Goal: Use online tool/utility: Utilize a website feature to perform a specific function

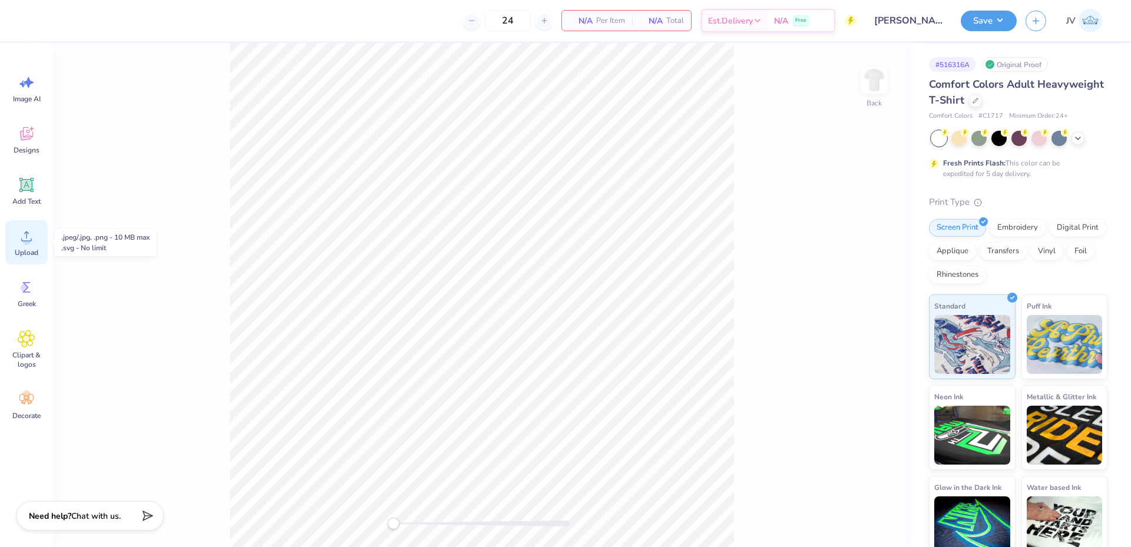
click at [28, 238] on circle at bounding box center [26, 241] width 8 height 8
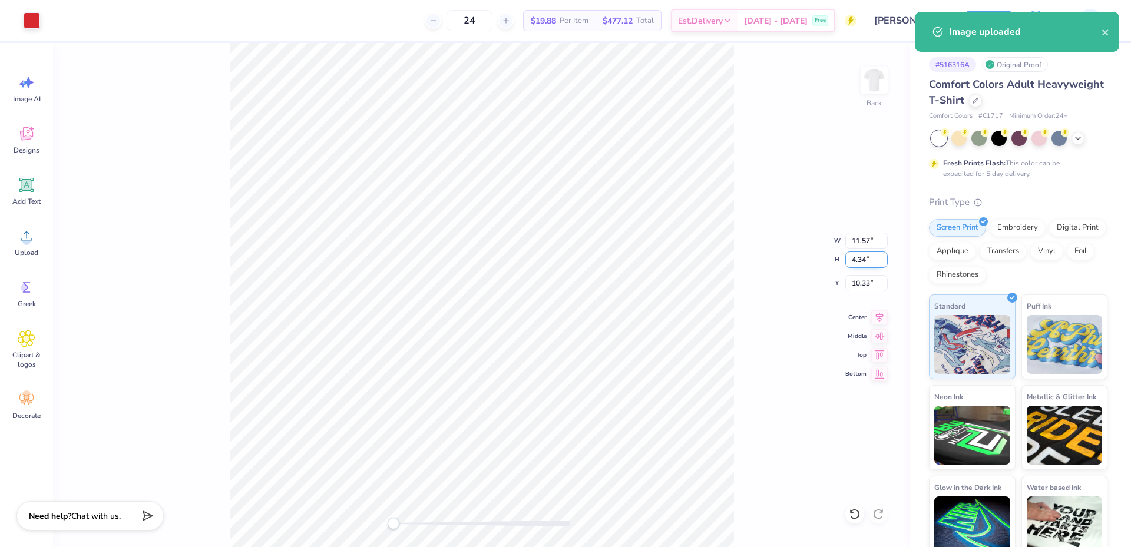
click at [867, 257] on input "4.34" at bounding box center [866, 260] width 42 height 16
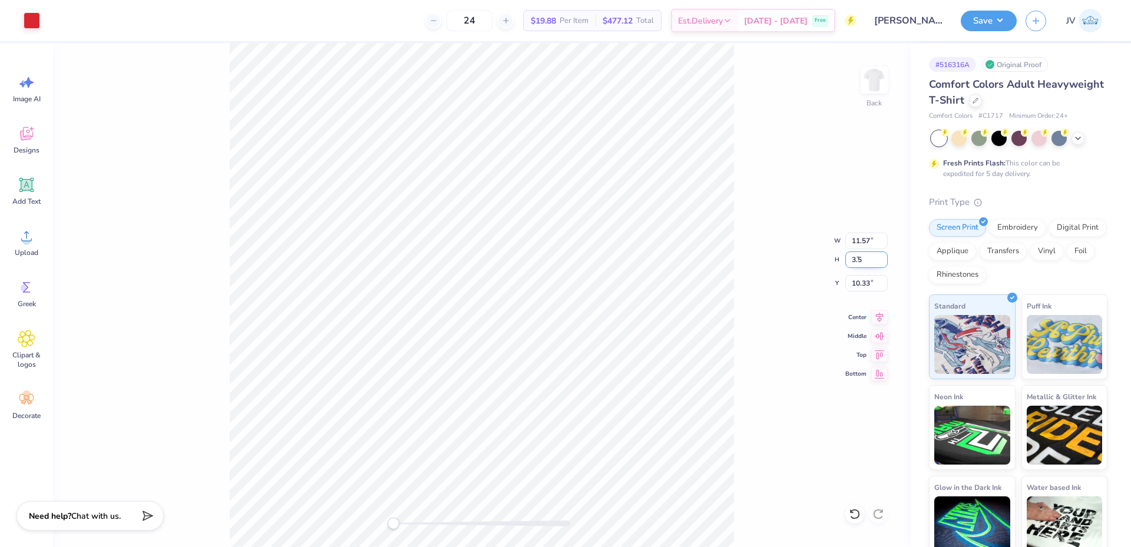
type input "3.5"
click at [858, 286] on input "10.33" at bounding box center [866, 283] width 42 height 16
type input "3"
click at [881, 74] on img at bounding box center [874, 80] width 47 height 47
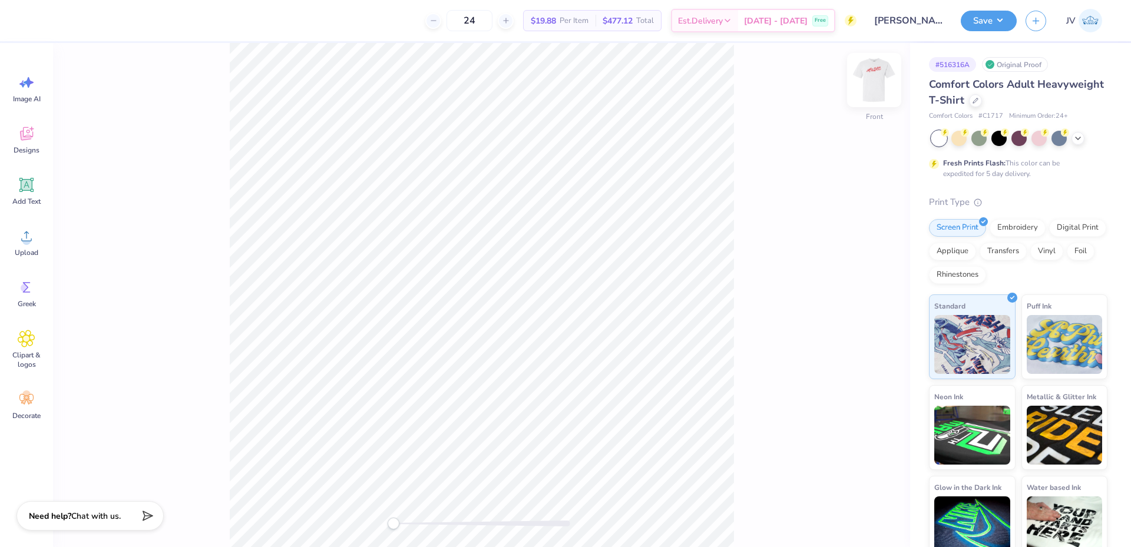
click at [872, 79] on img at bounding box center [874, 80] width 47 height 47
click at [770, 282] on div "Back W 9.34 9.34 " H 3.50 3.50 " Y 2.66 2.66 " Center Middle Top Bottom" at bounding box center [481, 295] width 857 height 504
click at [880, 84] on img at bounding box center [874, 80] width 47 height 47
click at [883, 73] on img at bounding box center [874, 80] width 47 height 47
click at [854, 238] on input "9.34" at bounding box center [866, 241] width 42 height 16
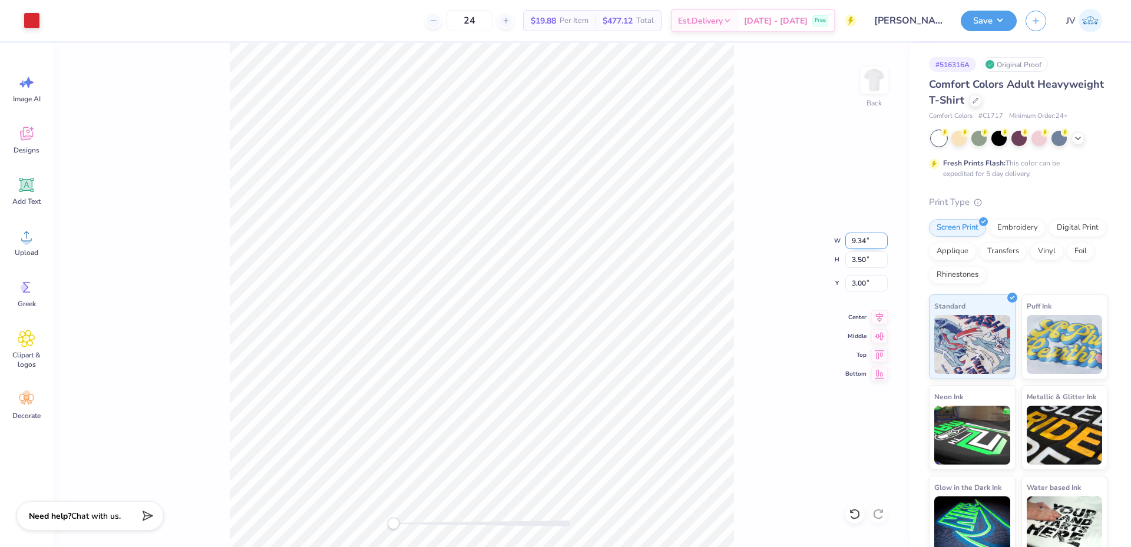
click at [855, 238] on input "9.34" at bounding box center [866, 241] width 42 height 16
type input "3.5"
click at [873, 83] on img at bounding box center [874, 80] width 47 height 47
click at [874, 83] on img at bounding box center [874, 80] width 24 height 24
click at [849, 284] on input "4.09" at bounding box center [866, 283] width 42 height 16
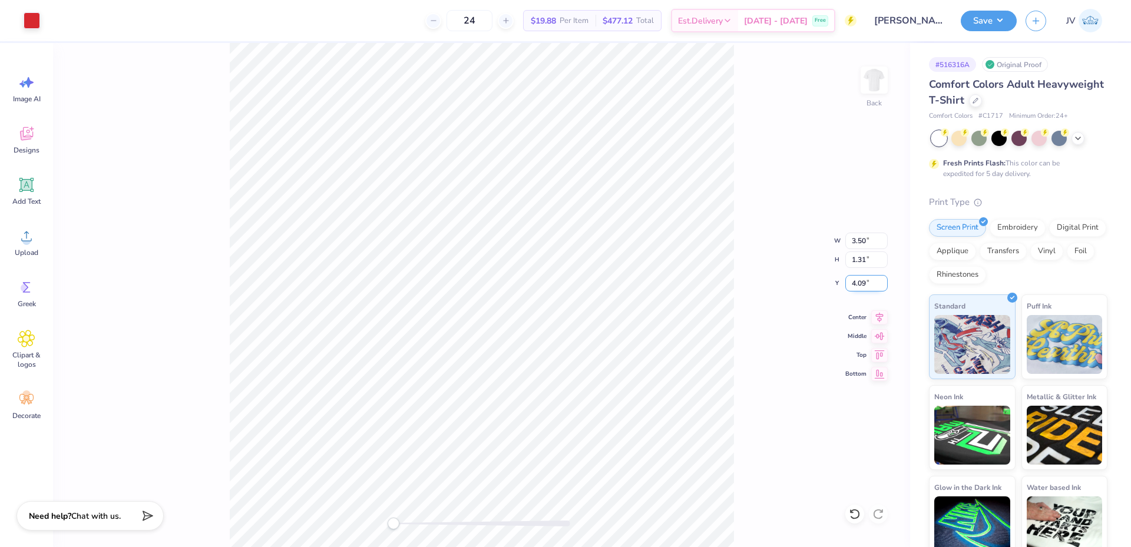
click at [849, 284] on input "4.09" at bounding box center [866, 283] width 42 height 16
type input "3"
click at [885, 77] on img at bounding box center [874, 80] width 47 height 47
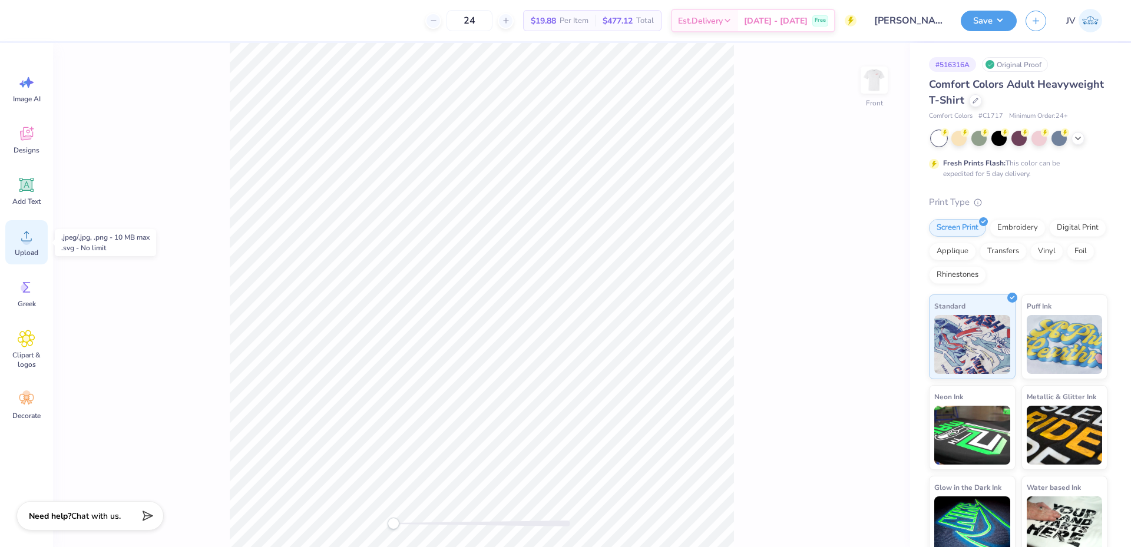
click at [26, 249] on span "Upload" at bounding box center [27, 252] width 24 height 9
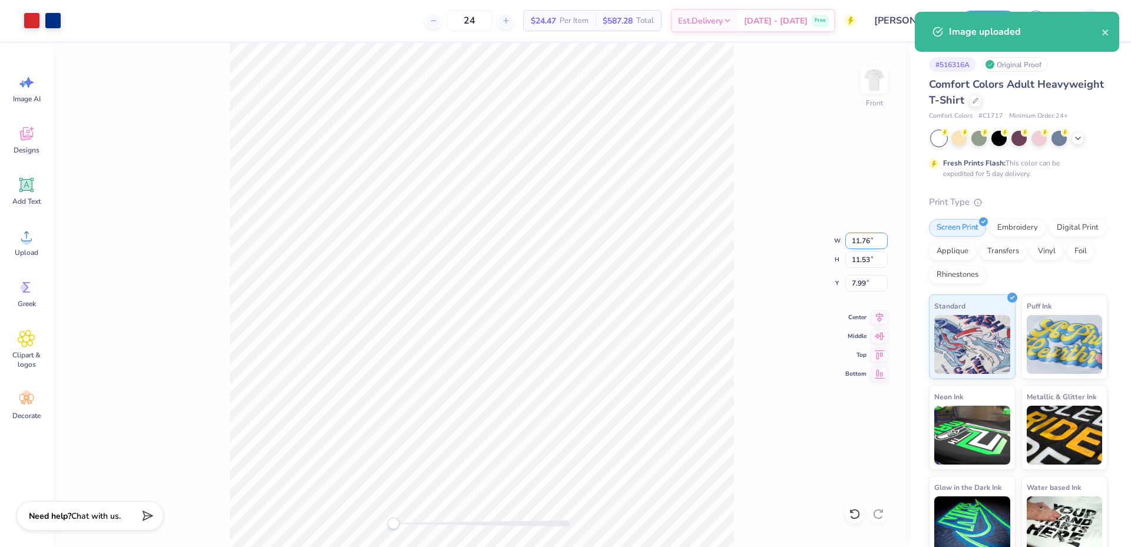
click at [857, 244] on input "11.76" at bounding box center [866, 241] width 42 height 16
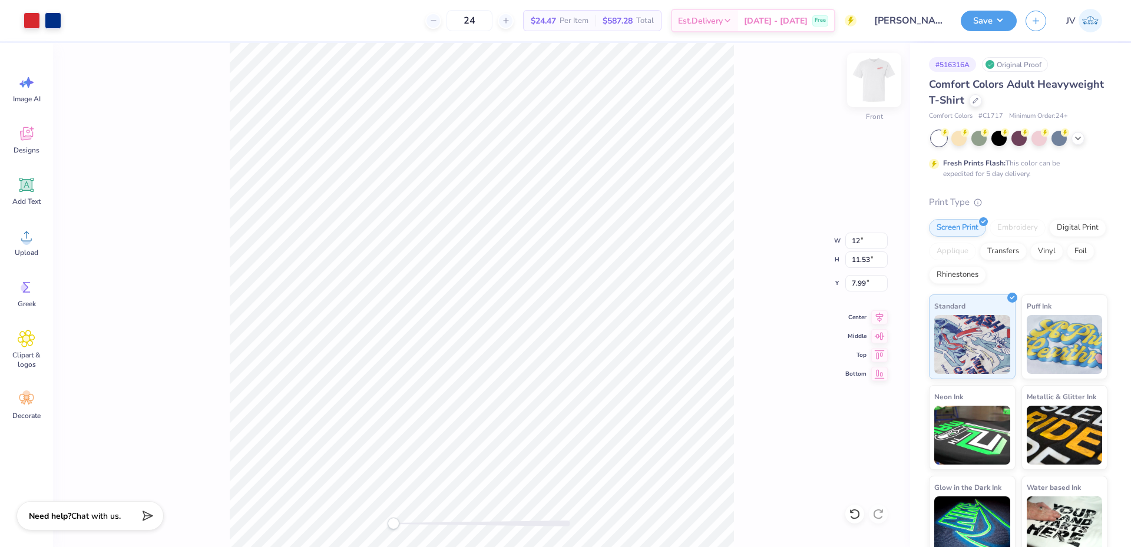
click at [874, 90] on img at bounding box center [874, 80] width 47 height 47
type input "12.05"
type input "11.81"
type input "5.32"
click at [874, 90] on img at bounding box center [874, 80] width 24 height 24
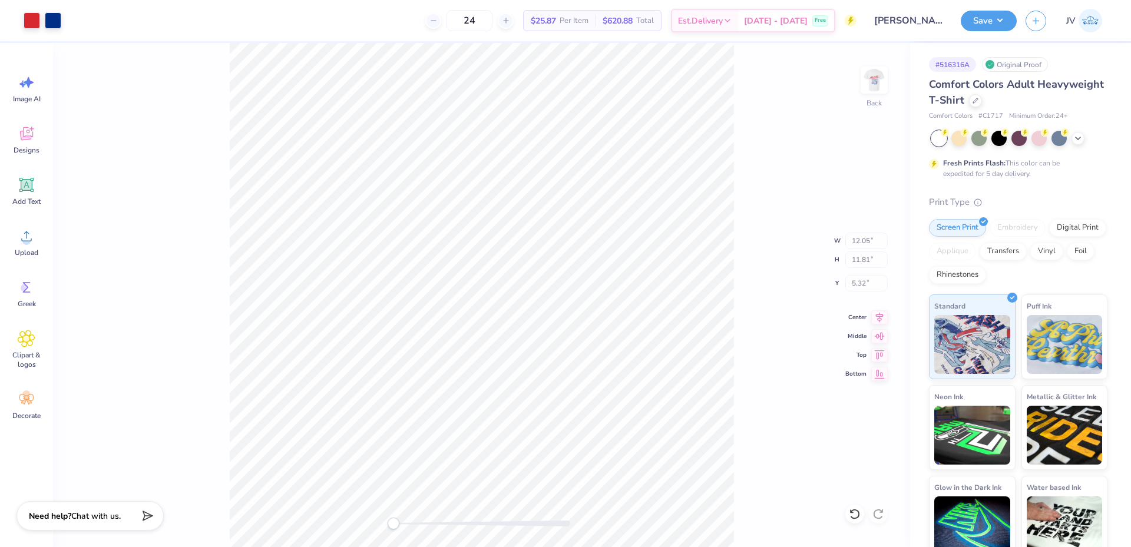
type input "12.00"
type input "11.77"
click at [859, 280] on input "7.87" at bounding box center [866, 283] width 42 height 16
drag, startPoint x: 859, startPoint y: 280, endPoint x: 871, endPoint y: 240, distance: 41.4
click at [861, 279] on input "7.87" at bounding box center [866, 283] width 42 height 16
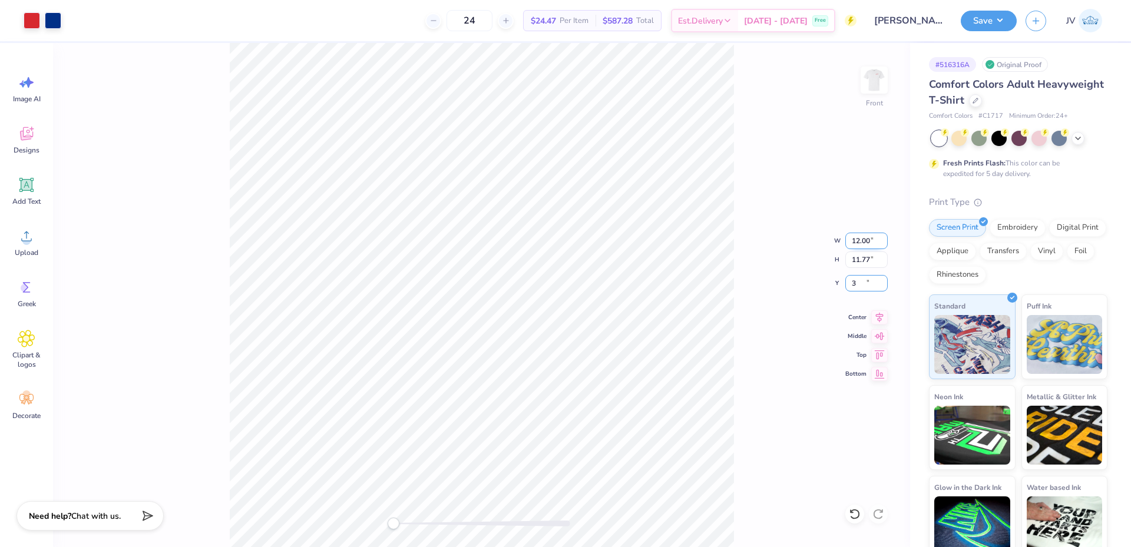
type input "3"
click at [27, 186] on icon at bounding box center [26, 185] width 11 height 11
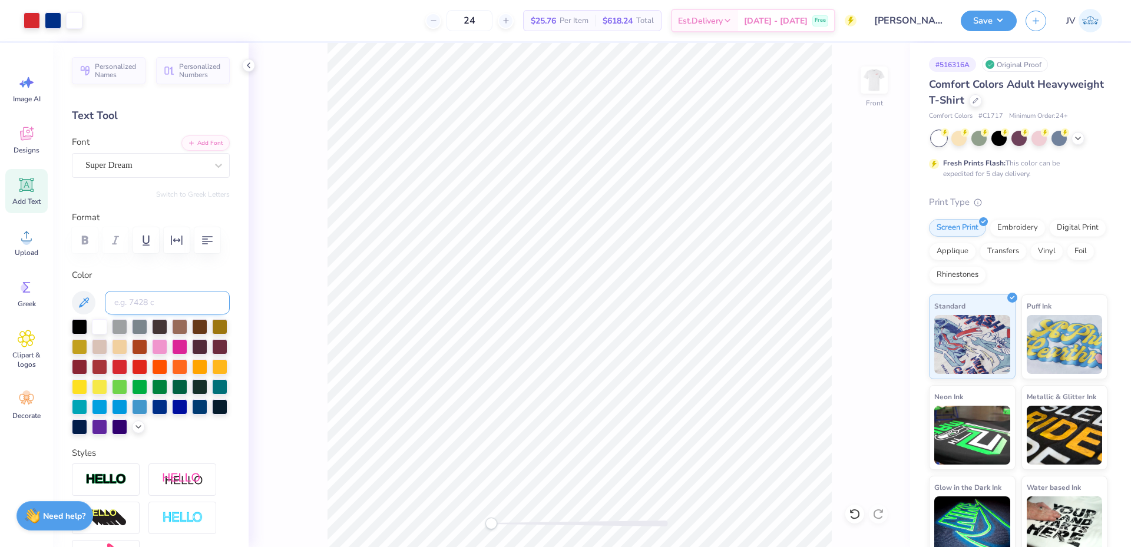
click at [141, 309] on input at bounding box center [167, 303] width 125 height 24
type input "287"
click at [197, 140] on button "Add Font" at bounding box center [205, 141] width 48 height 15
type textarea "DIFFERDANGE"
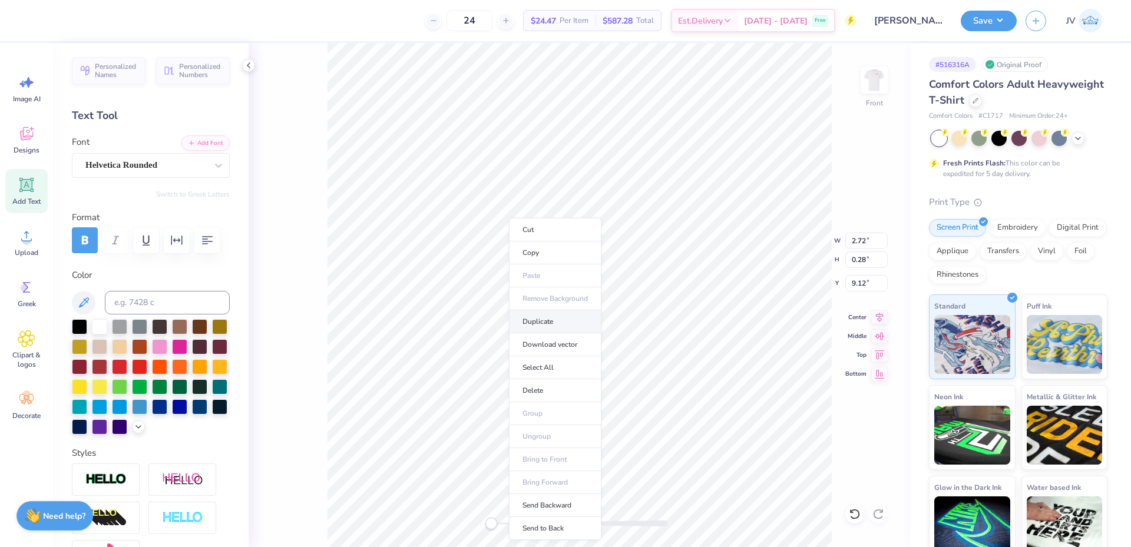
click at [540, 325] on li "Duplicate" at bounding box center [555, 321] width 92 height 23
type input "10.12"
type input "12.00"
type input "11.77"
type input "3.00"
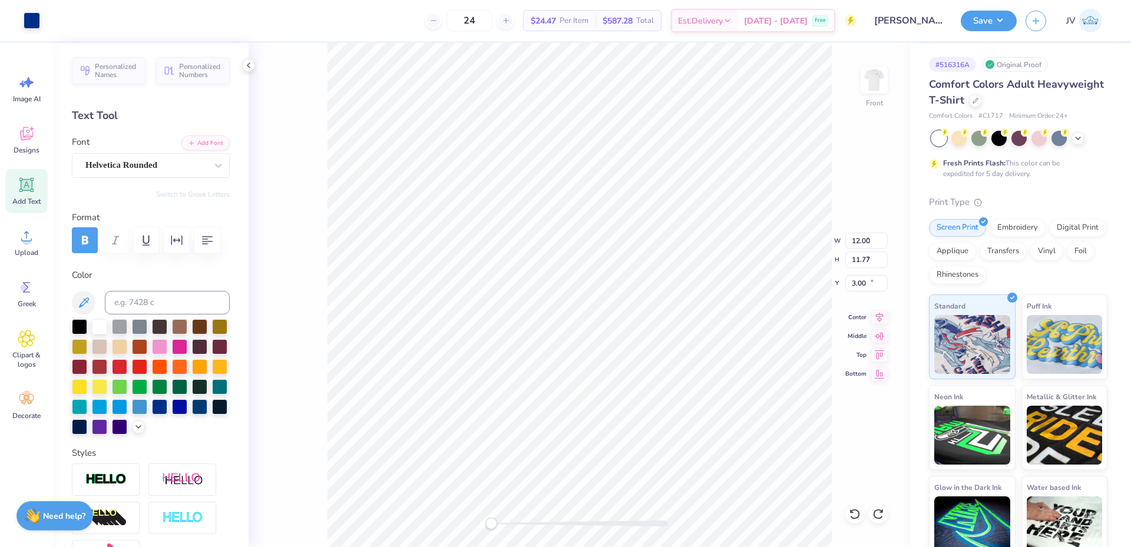
type input "2.72"
type input "0.28"
type input "10.12"
drag, startPoint x: 490, startPoint y: 525, endPoint x: 503, endPoint y: 524, distance: 12.4
click at [503, 524] on div "Accessibility label" at bounding box center [500, 524] width 12 height 12
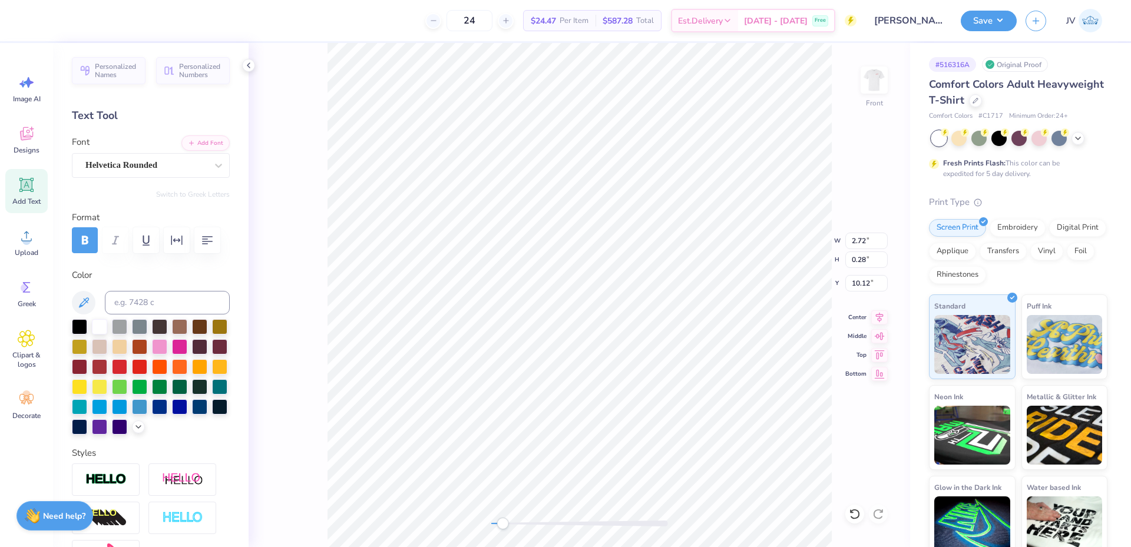
scroll to position [10, 2]
type textarea "[GEOGRAPHIC_DATA]"
click at [484, 528] on div "Front" at bounding box center [580, 295] width 662 height 504
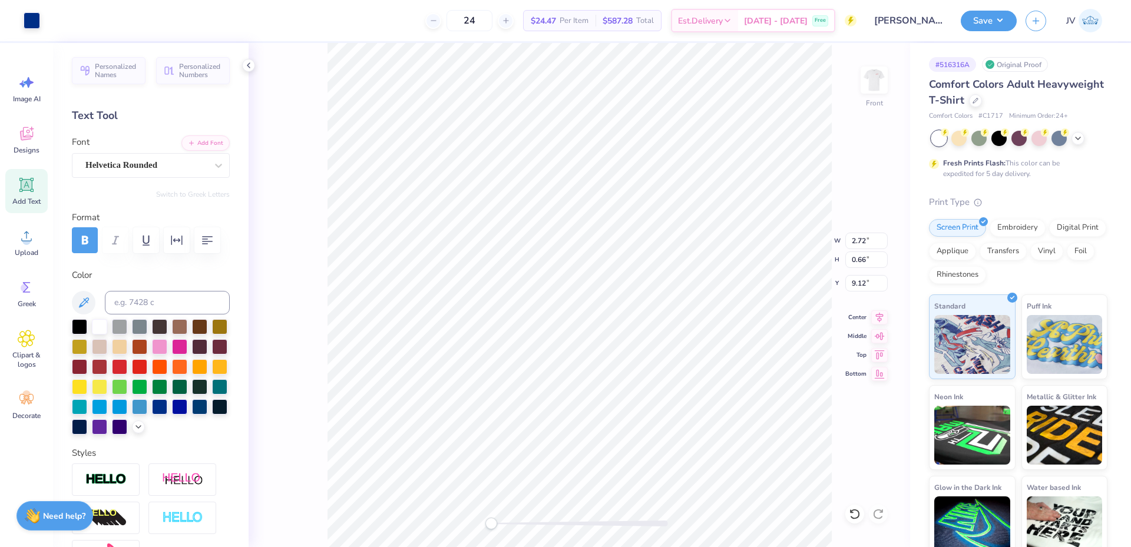
type input "0.66"
click at [154, 301] on input at bounding box center [167, 303] width 125 height 24
type input "1795"
click at [152, 305] on input at bounding box center [167, 303] width 125 height 24
type input "1795"
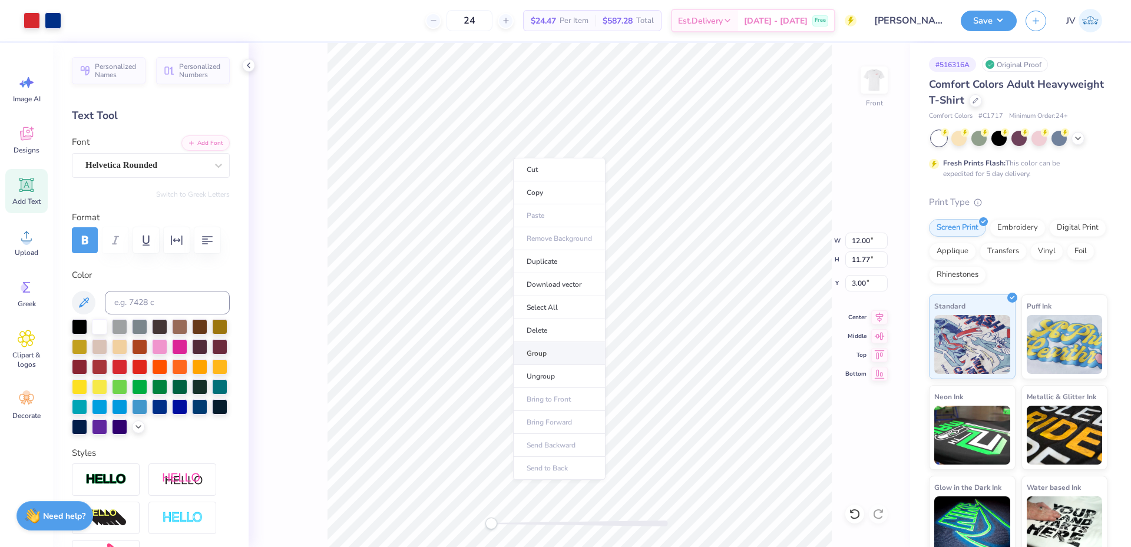
click at [547, 351] on li "Group" at bounding box center [559, 353] width 92 height 23
click at [875, 74] on img at bounding box center [874, 80] width 47 height 47
click at [983, 25] on button "Save" at bounding box center [989, 19] width 56 height 21
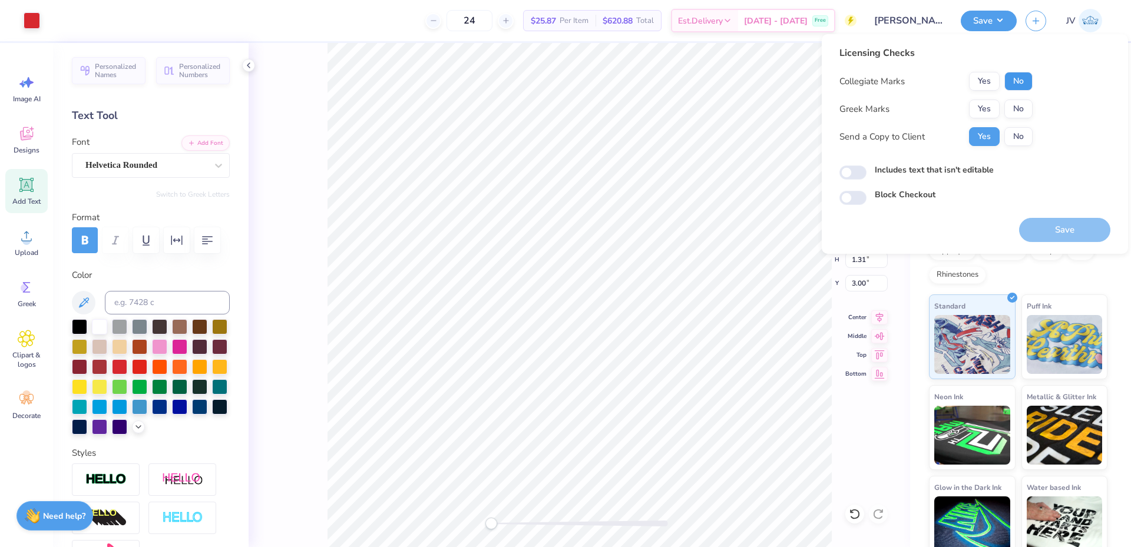
click at [1023, 85] on button "No" at bounding box center [1018, 81] width 28 height 19
click at [1022, 111] on button "No" at bounding box center [1018, 109] width 28 height 19
click at [1047, 237] on button "Save" at bounding box center [1064, 230] width 91 height 24
